Goal: Task Accomplishment & Management: Complete application form

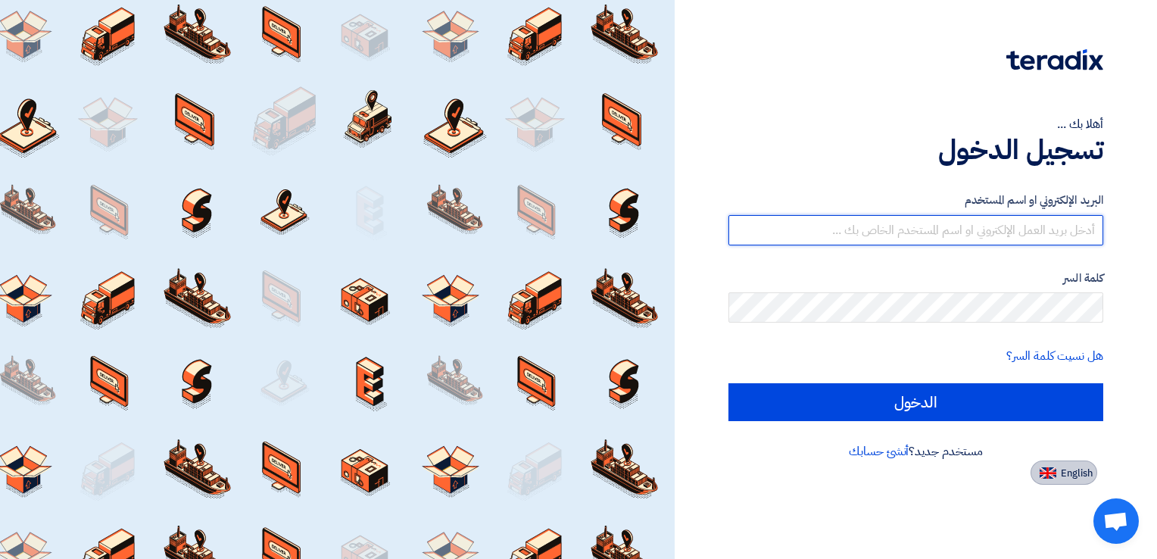
type input "[EMAIL_ADDRESS][DOMAIN_NAME]"
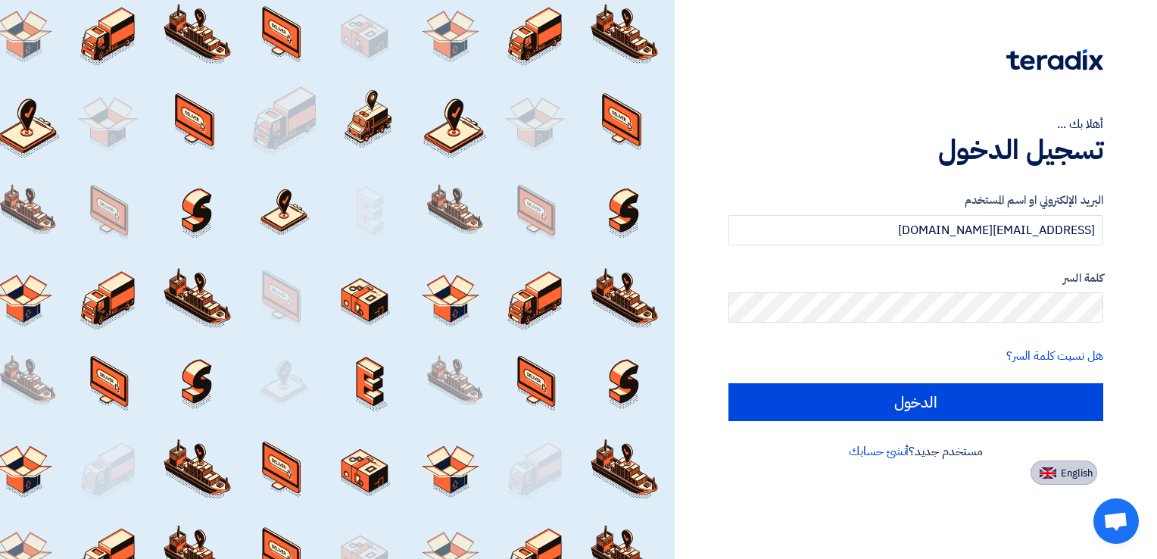
click at [1070, 471] on span "English" at bounding box center [1077, 473] width 32 height 11
type input "Sign in"
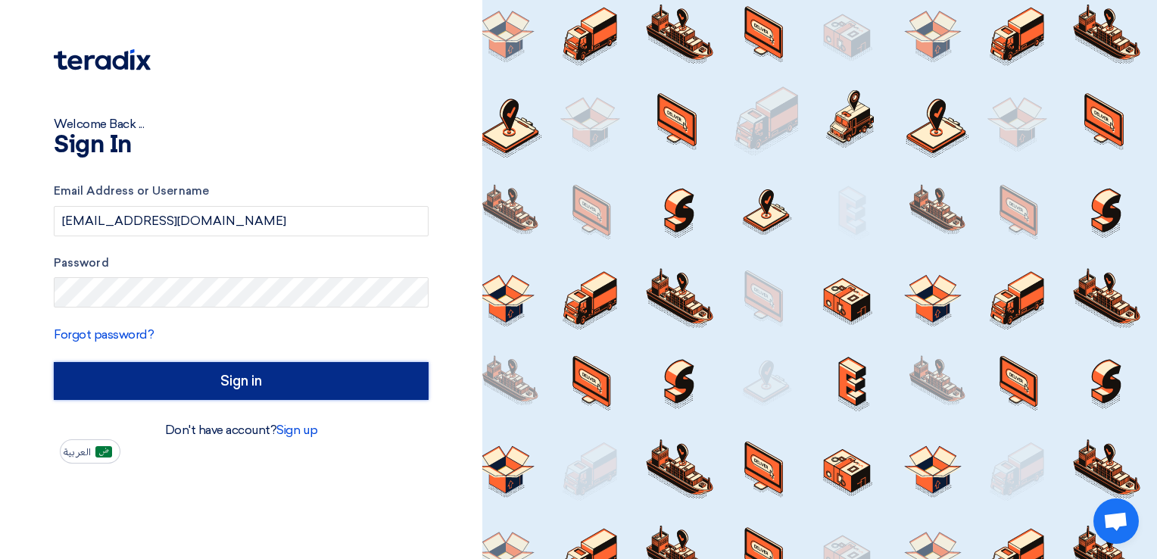
click at [183, 390] on input "Sign in" at bounding box center [241, 381] width 375 height 38
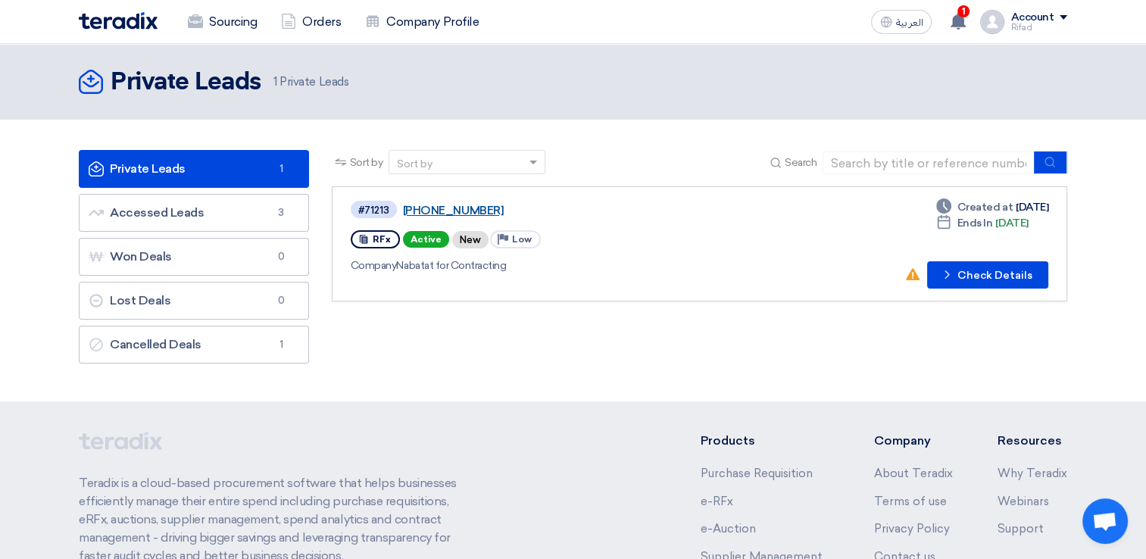
click at [437, 208] on link "[PHONE_NUMBER]" at bounding box center [592, 211] width 379 height 14
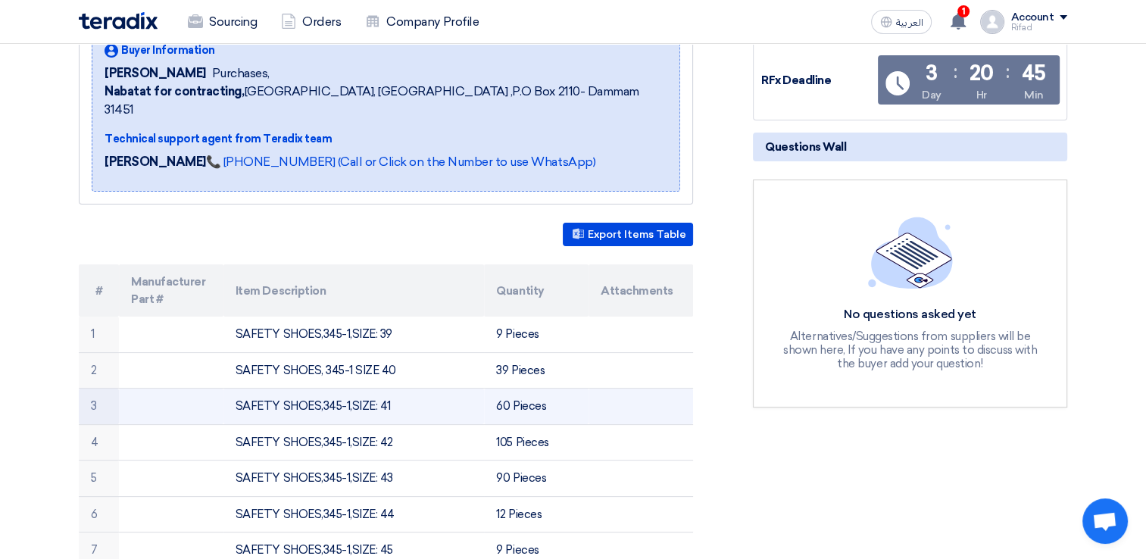
scroll to position [303, 0]
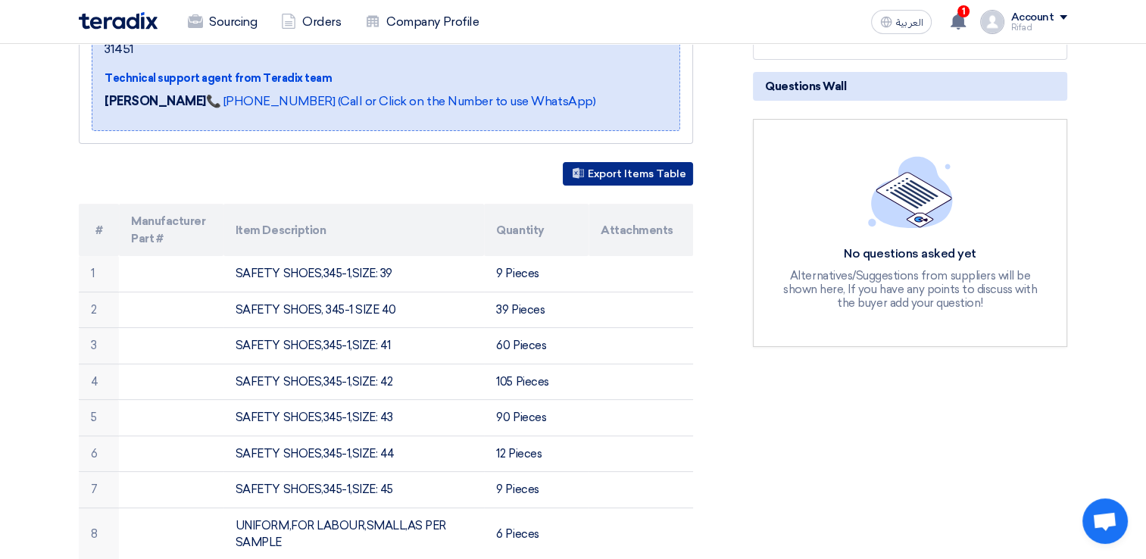
click at [630, 162] on button "Export Items Table" at bounding box center [628, 173] width 130 height 23
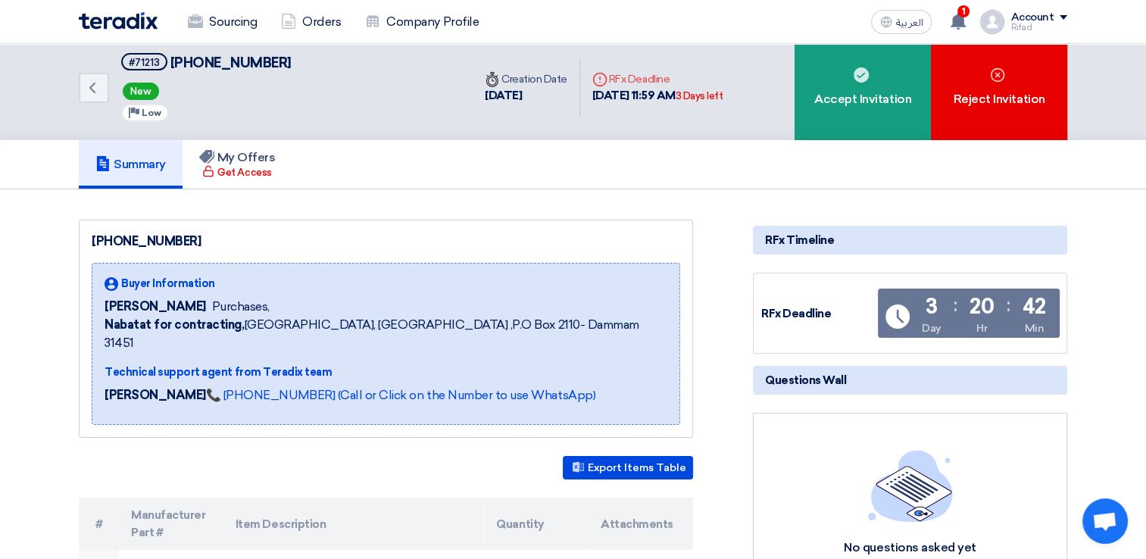
scroll to position [0, 0]
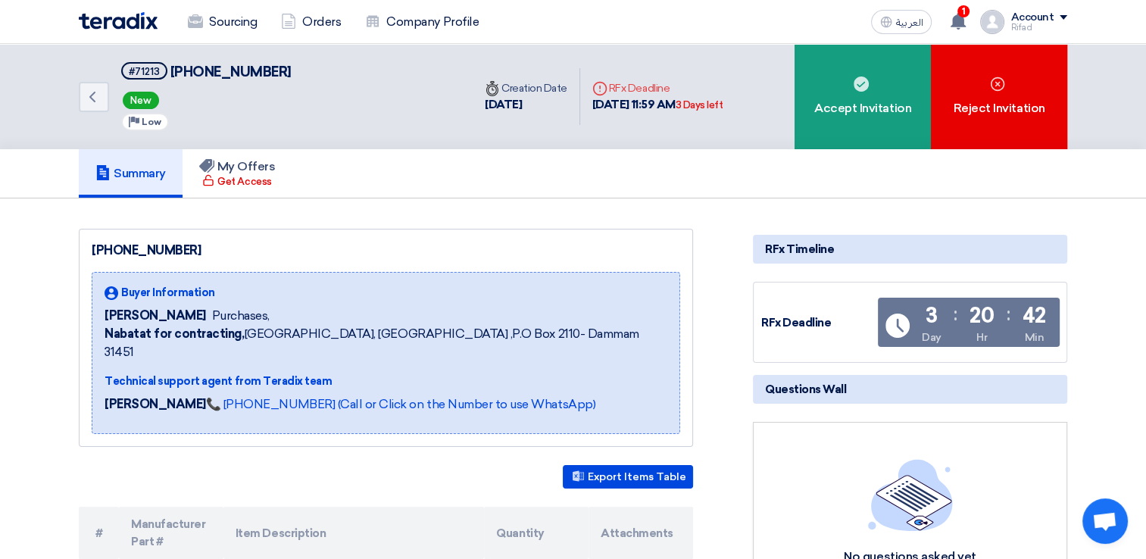
click at [208, 72] on span "[PHONE_NUMBER]" at bounding box center [230, 72] width 121 height 17
copy div "[PHONE_NUMBER]"
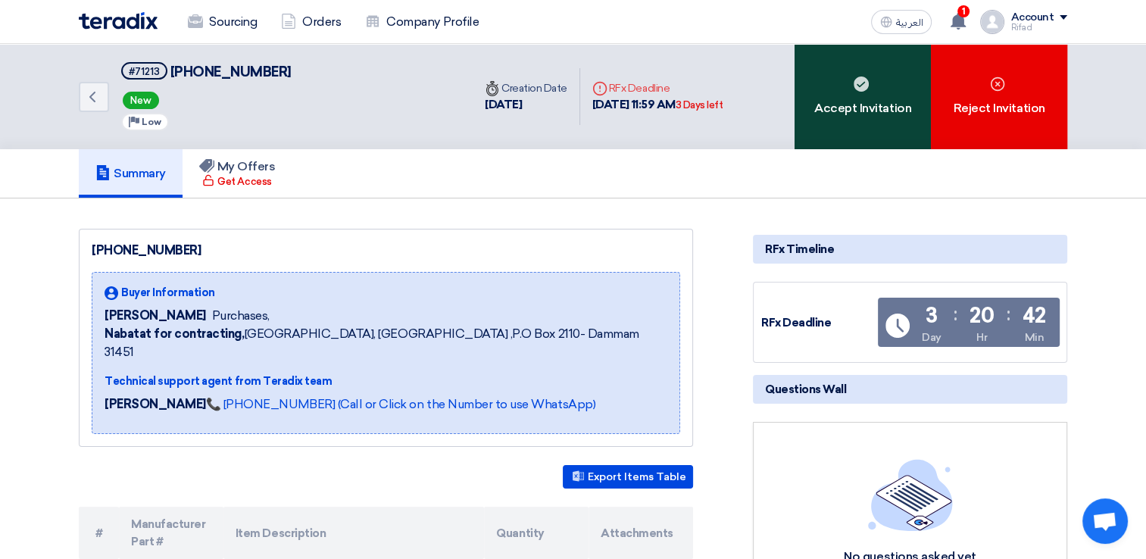
click at [852, 102] on div "Accept Invitation" at bounding box center [863, 96] width 136 height 105
